Goal: Task Accomplishment & Management: Manage account settings

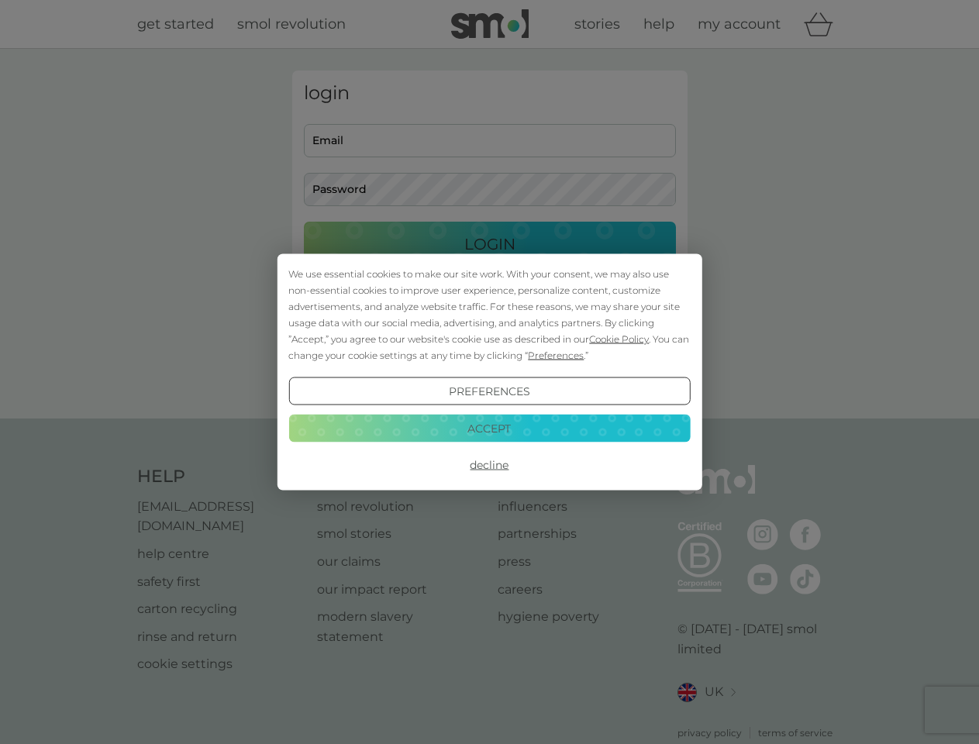
click at [620, 339] on span "Cookie Policy" at bounding box center [619, 339] width 60 height 12
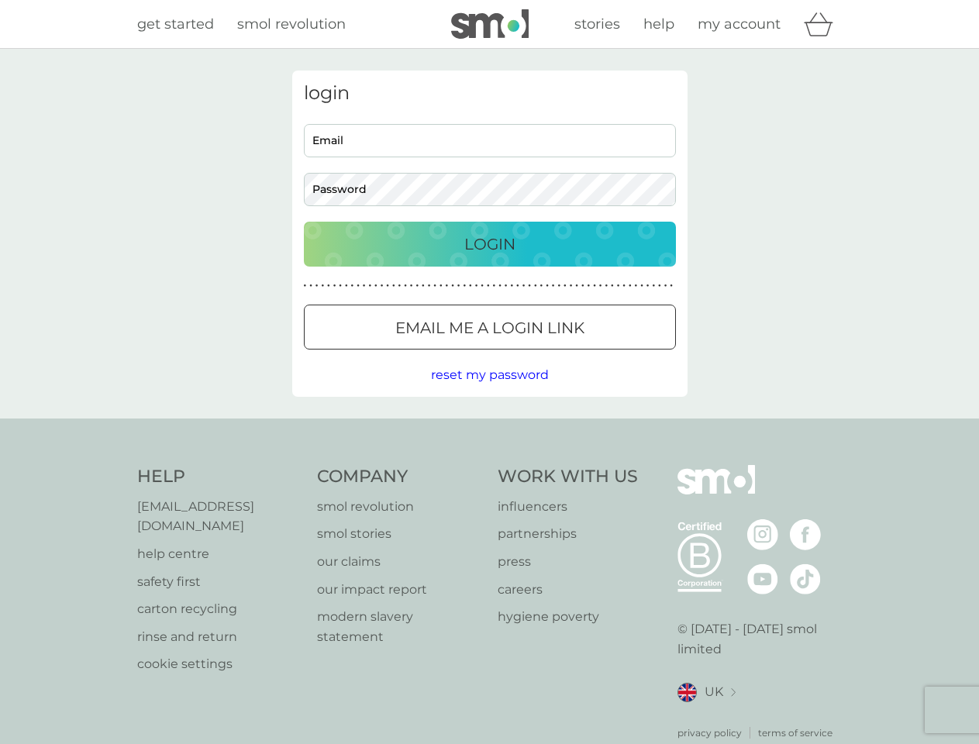
click at [554, 355] on div "login Email Password Login ● ● ● ● ● ● ● ● ● ● ● ● ● ● ● ● ● ● ● ● ● ● ● ● ● ● …" at bounding box center [489, 234] width 395 height 326
click at [489, 392] on div "login Email Password Login ● ● ● ● ● ● ● ● ● ● ● ● ● ● ● ● ● ● ● ● ● ● ● ● ● ● …" at bounding box center [489, 234] width 395 height 326
click at [489, 465] on div "Help [EMAIL_ADDRESS][DOMAIN_NAME] help centre safety first carton recycling rin…" at bounding box center [490, 602] width 706 height 275
click at [489, 428] on div "Help [EMAIL_ADDRESS][DOMAIN_NAME] help centre safety first carton recycling rin…" at bounding box center [489, 603] width 979 height 368
